Goal: Information Seeking & Learning: Learn about a topic

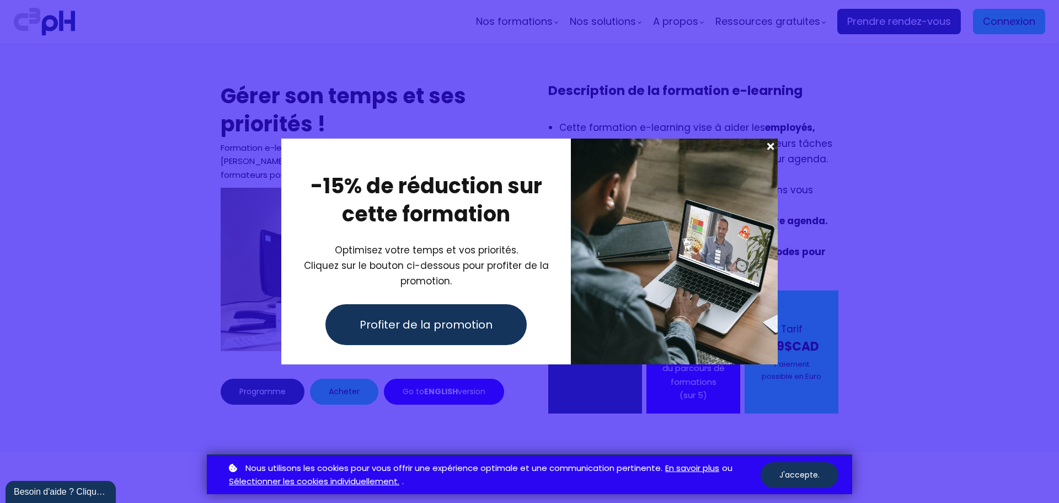
click at [771, 146] on span at bounding box center [771, 145] width 14 height 15
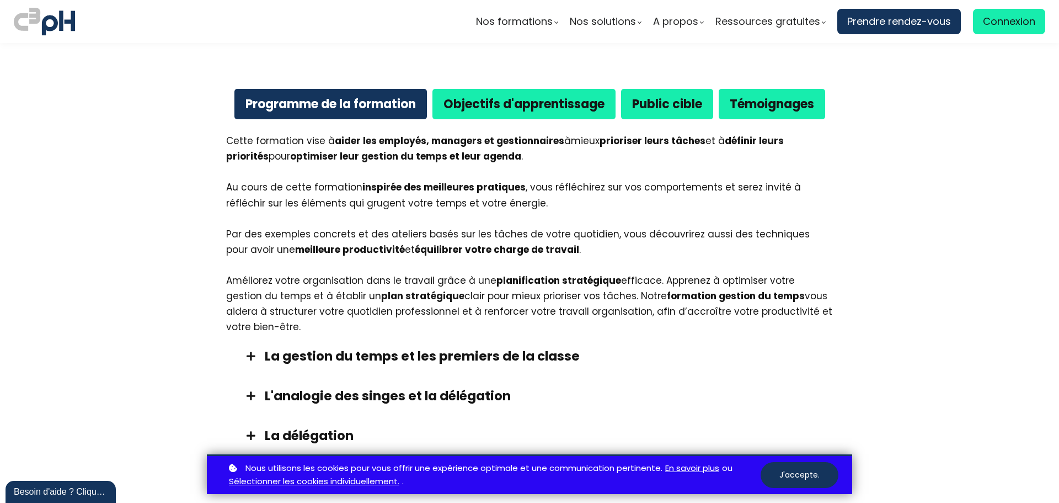
scroll to position [441, 0]
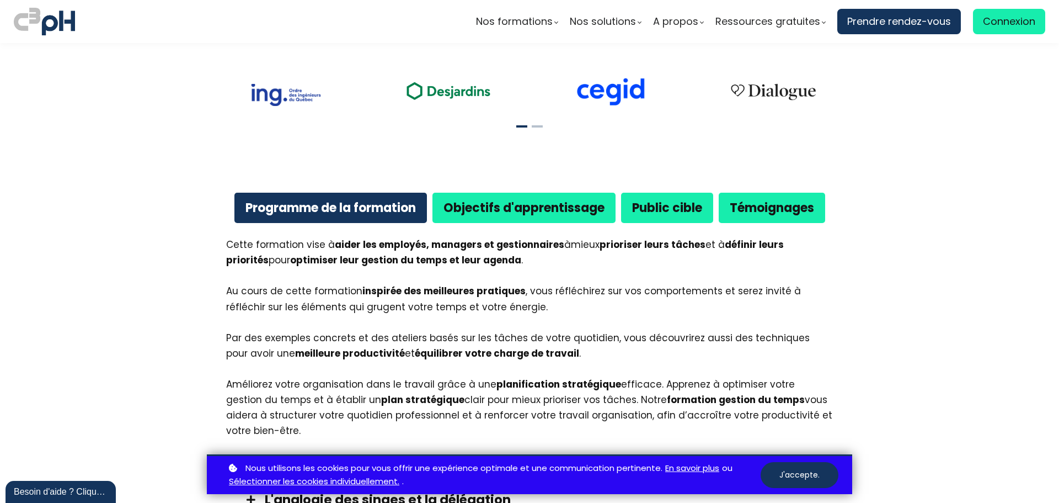
click at [562, 212] on b "Objectifs d'apprentissage" at bounding box center [524, 207] width 161 height 17
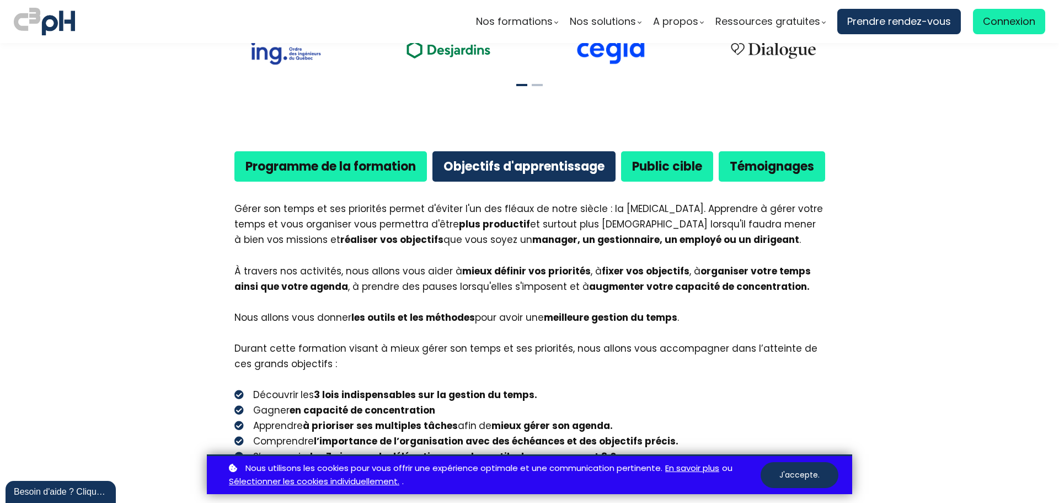
scroll to position [552, 0]
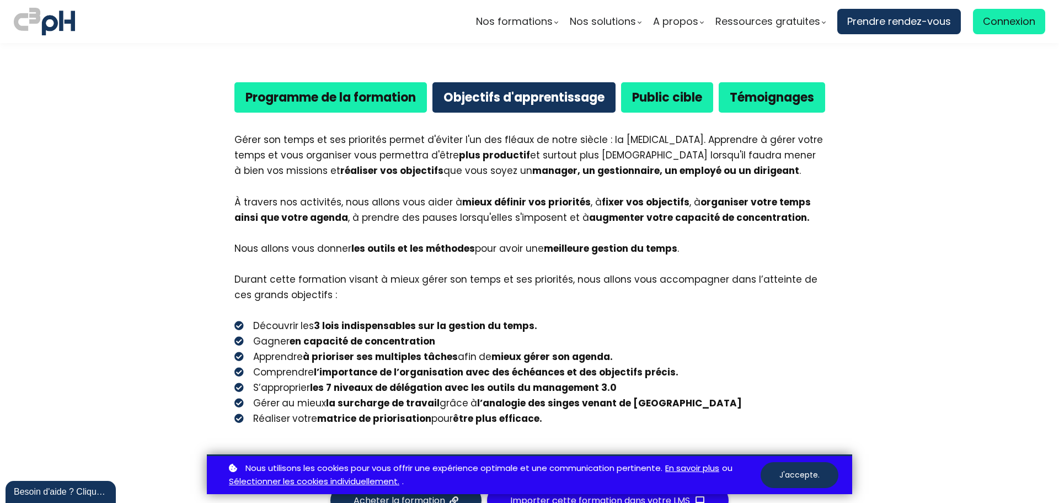
click at [664, 116] on div "Programme de la formation Objectifs d'apprentissage Public cible Témoignages" at bounding box center [530, 97] width 618 height 47
click at [668, 108] on div "Public cible" at bounding box center [667, 97] width 92 height 30
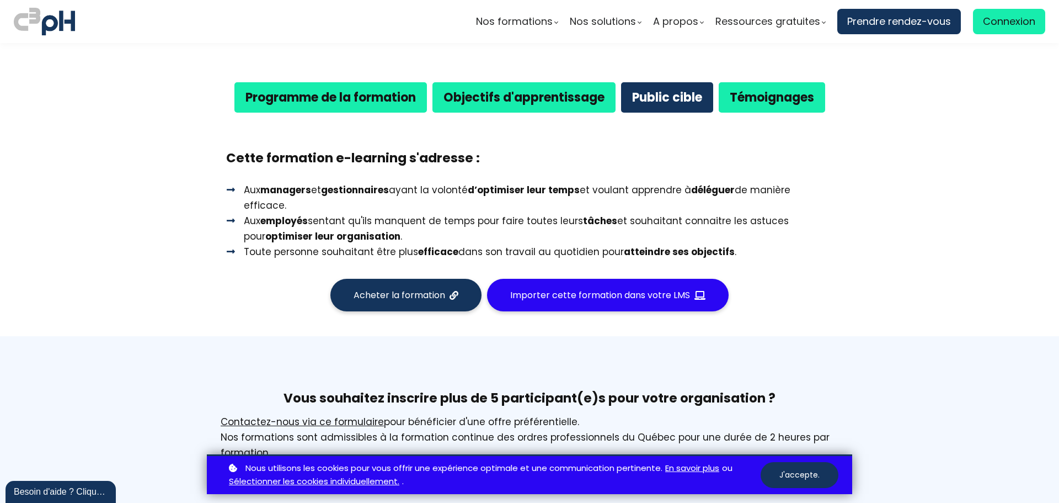
click at [516, 92] on b "Objectifs d'apprentissage" at bounding box center [524, 97] width 161 height 17
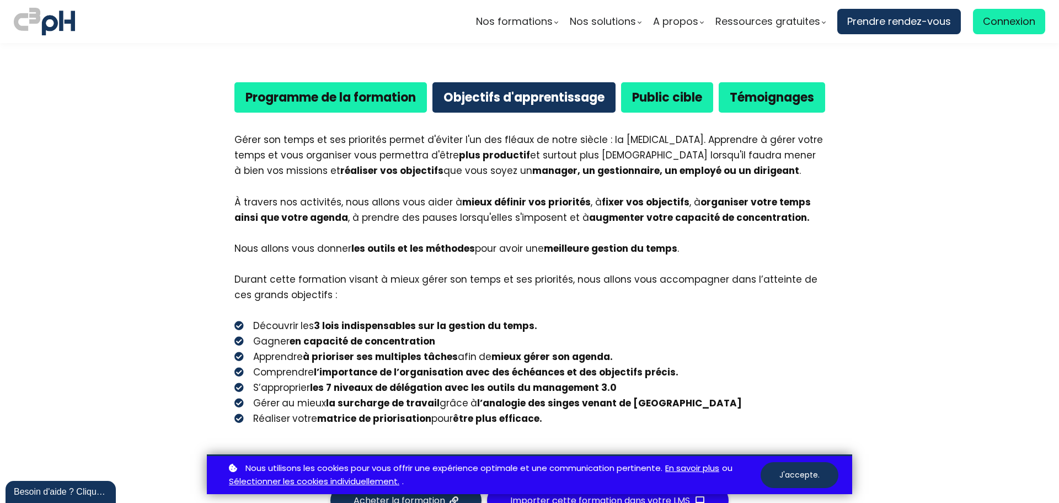
click at [391, 95] on b "Programme de la formation" at bounding box center [331, 97] width 170 height 17
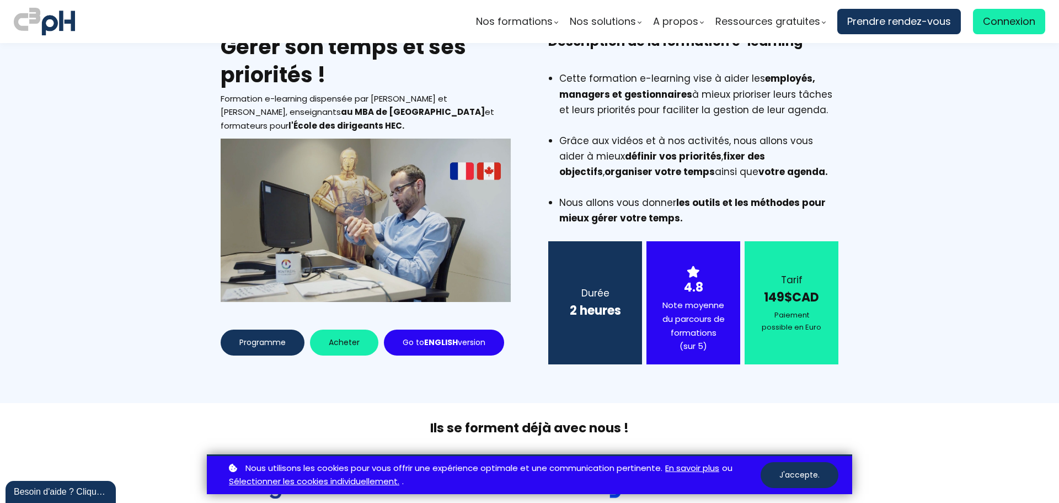
scroll to position [0, 0]
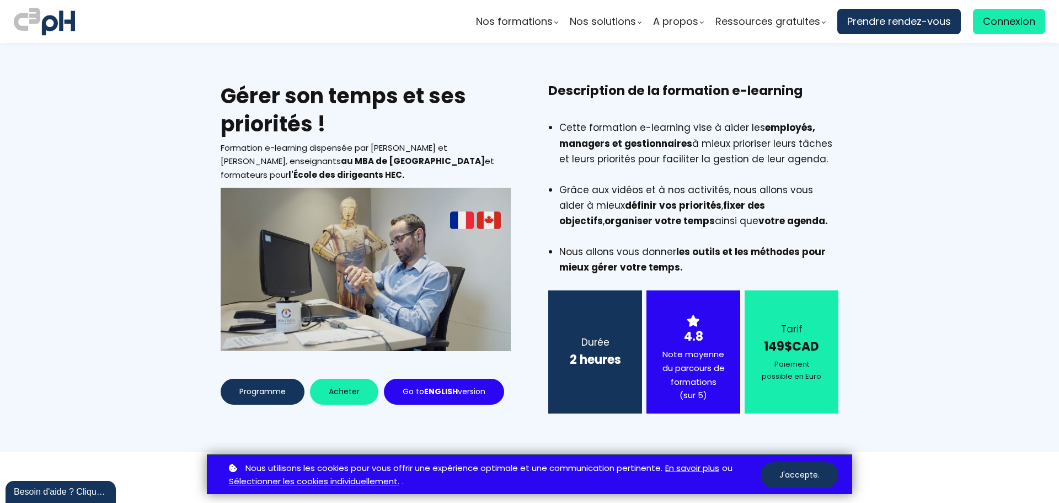
click at [58, 9] on img at bounding box center [44, 22] width 61 height 32
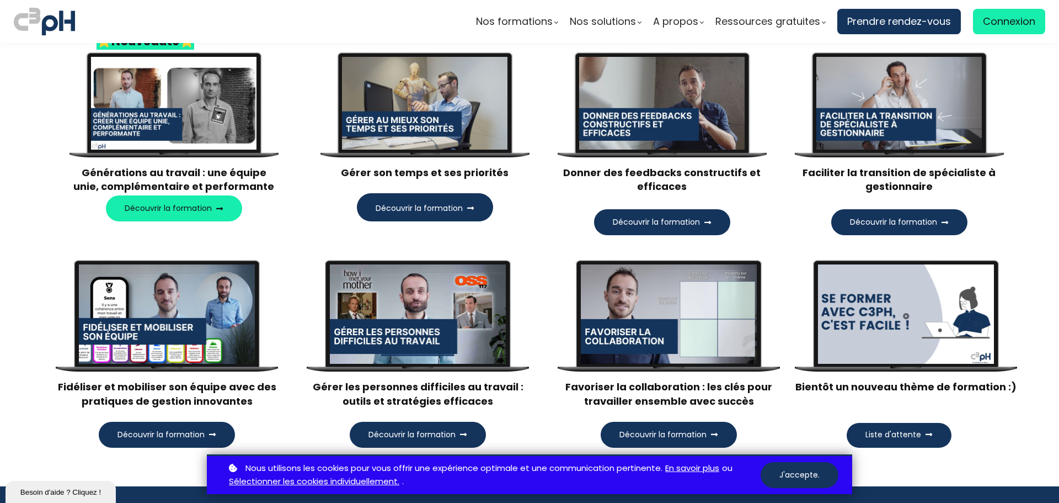
scroll to position [1159, 0]
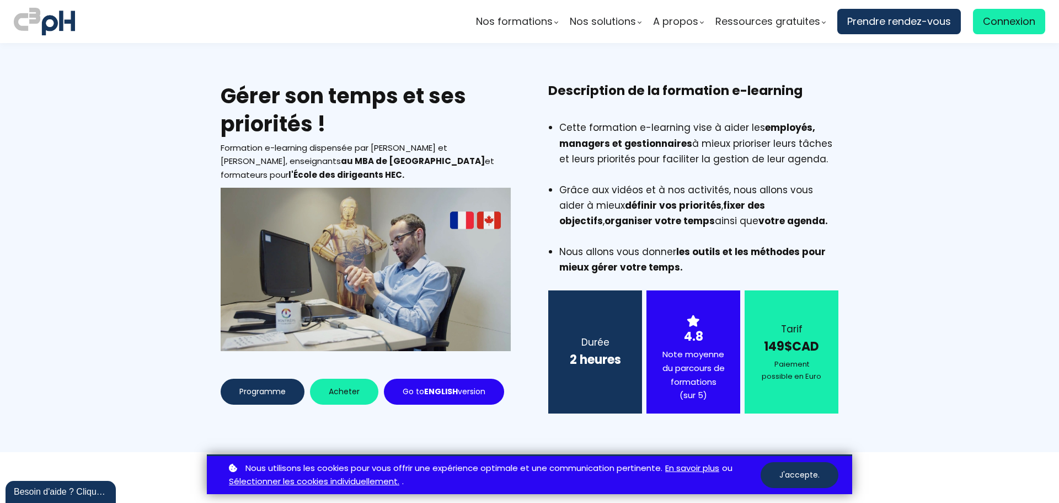
click at [373, 100] on h2 "Gérer son temps et ses priorités !" at bounding box center [366, 110] width 290 height 57
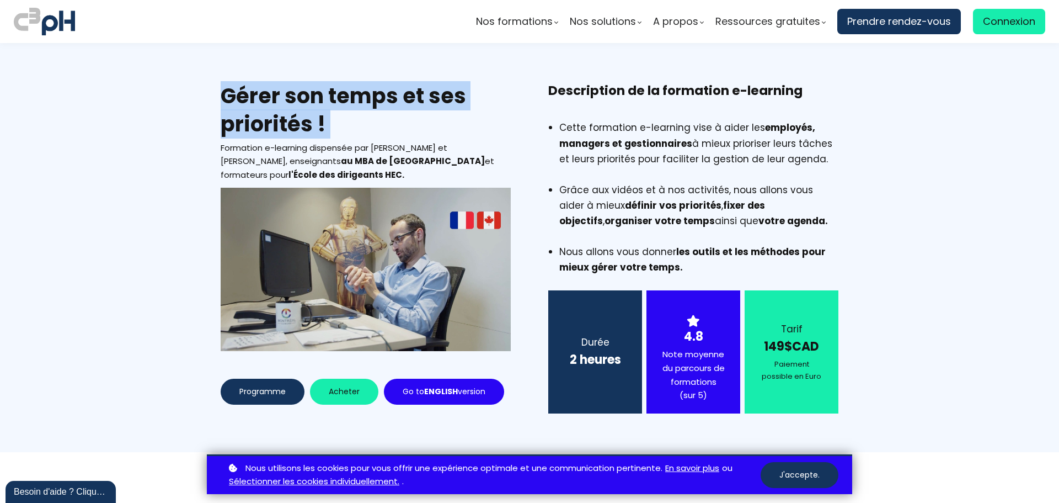
click at [373, 100] on h2 "Gérer son temps et ses priorités !" at bounding box center [366, 110] width 290 height 57
copy div "Gérer son temps et ses priorités !"
